Goal: Information Seeking & Learning: Learn about a topic

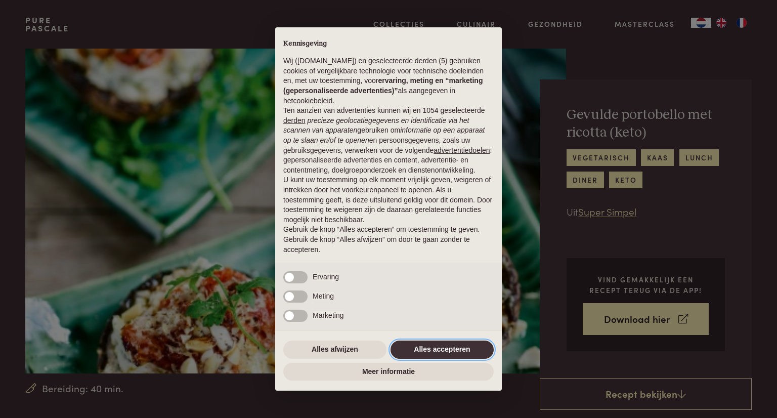
click at [451, 345] on button "Alles accepteren" at bounding box center [442, 349] width 103 height 18
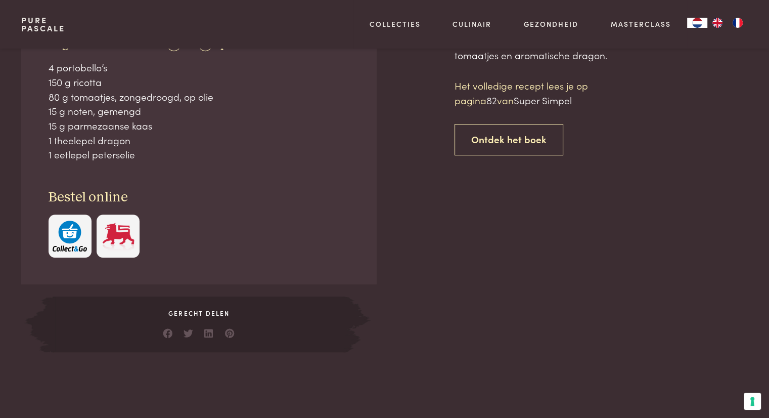
scroll to position [304, 0]
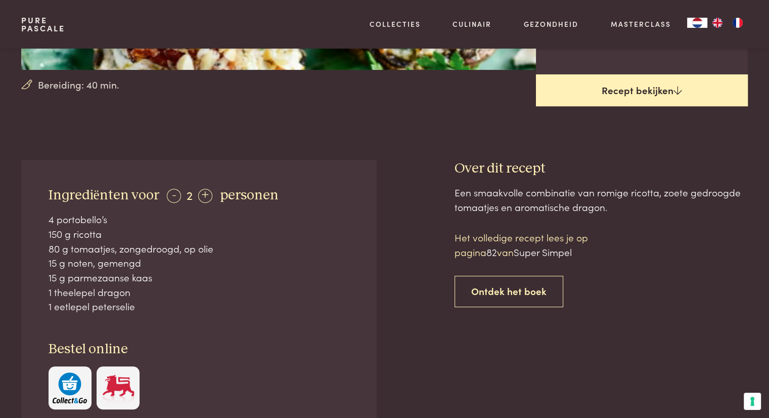
click at [645, 91] on link "Recept bekijken" at bounding box center [642, 90] width 212 height 32
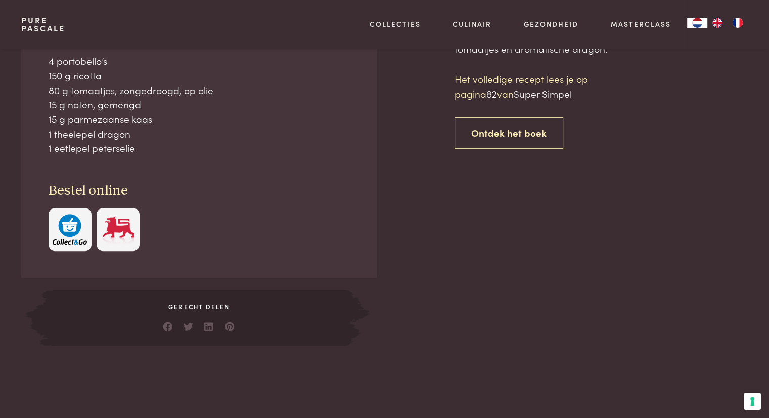
scroll to position [462, 0]
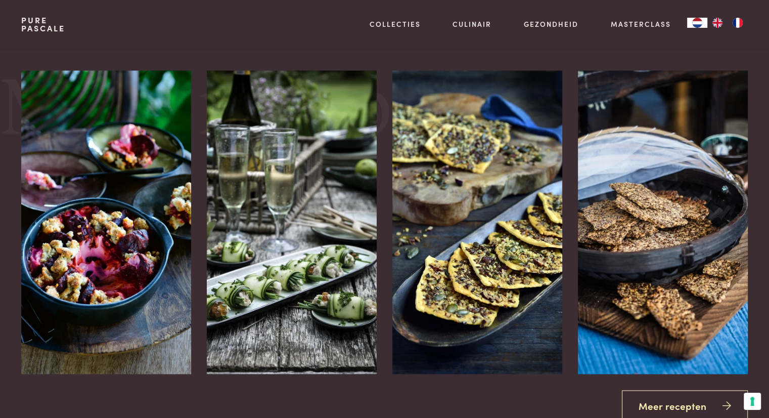
scroll to position [1262, 0]
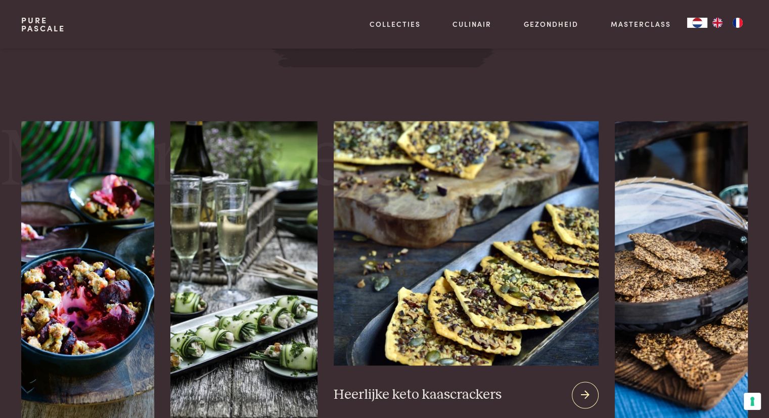
click at [429, 274] on img at bounding box center [467, 243] width 266 height 244
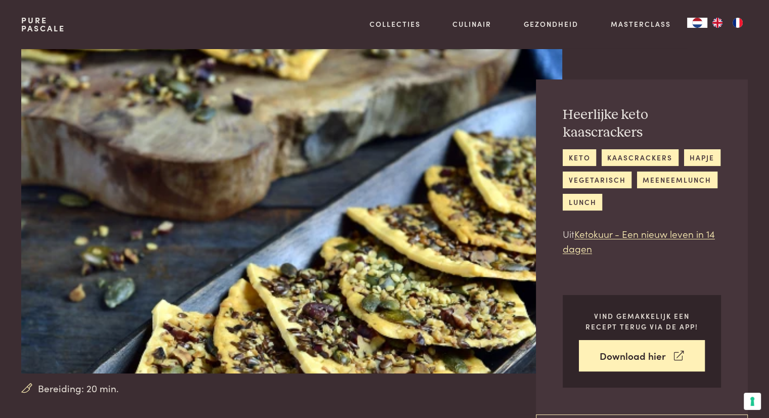
click at [296, 128] on img at bounding box center [291, 211] width 541 height 325
click at [583, 52] on div "Heerlijke keto kaascrackers keto kaascrackers hapje vegetarisch meeneemlunch lu…" at bounding box center [662, 232] width 169 height 367
click at [461, 291] on img at bounding box center [291, 211] width 541 height 325
